Goal: Transaction & Acquisition: Purchase product/service

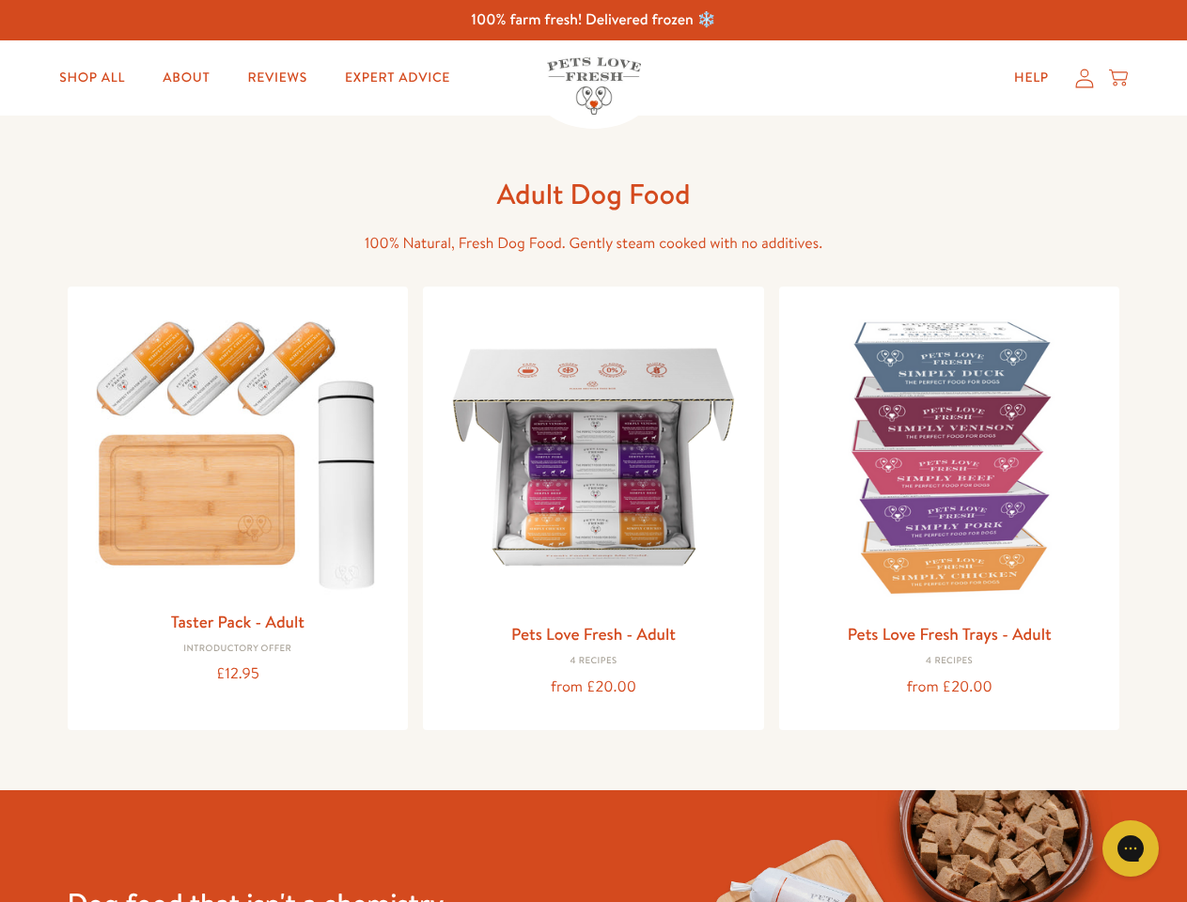
click at [1131, 849] on icon "Gorgias live chat" at bounding box center [1130, 848] width 18 height 18
